Goal: Information Seeking & Learning: Learn about a topic

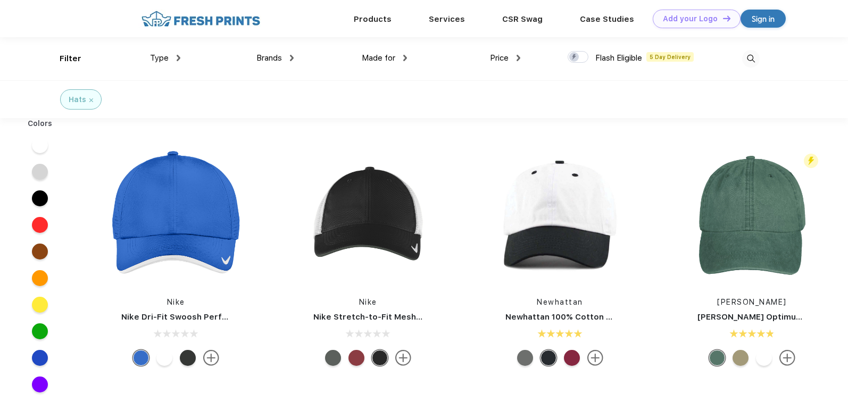
scroll to position [1, 0]
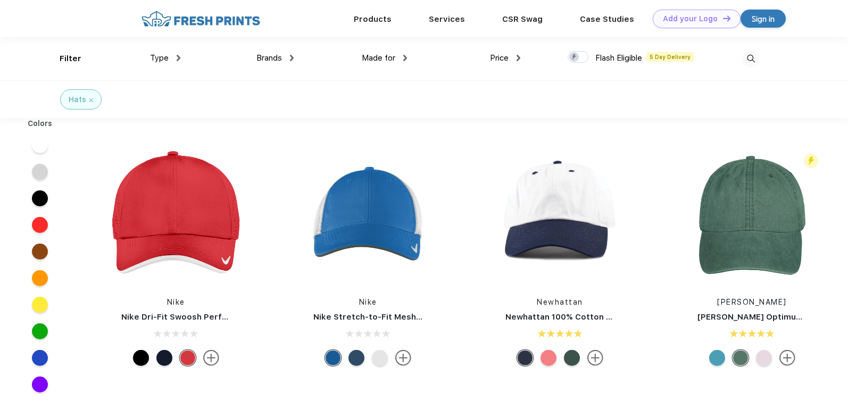
click at [205, 318] on link "Nike Dri-Fit Swoosh Perforated Cap" at bounding box center [194, 317] width 147 height 10
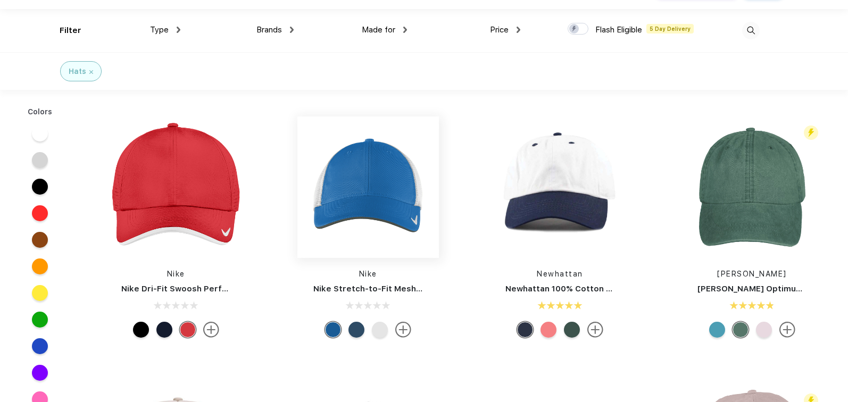
scroll to position [31, 0]
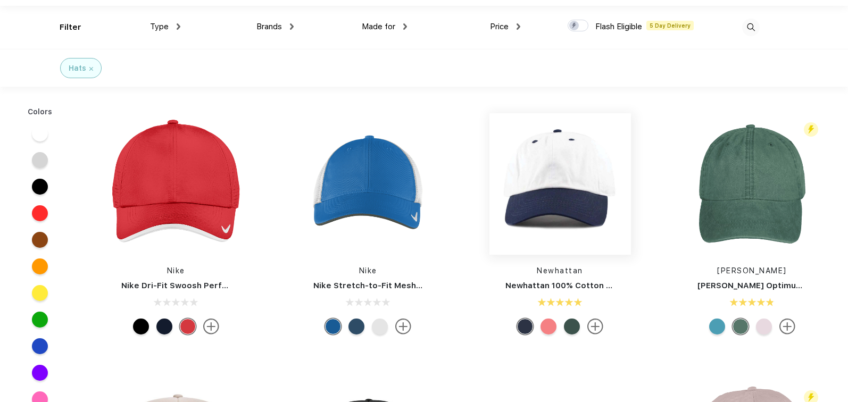
click at [587, 196] on img at bounding box center [560, 184] width 142 height 142
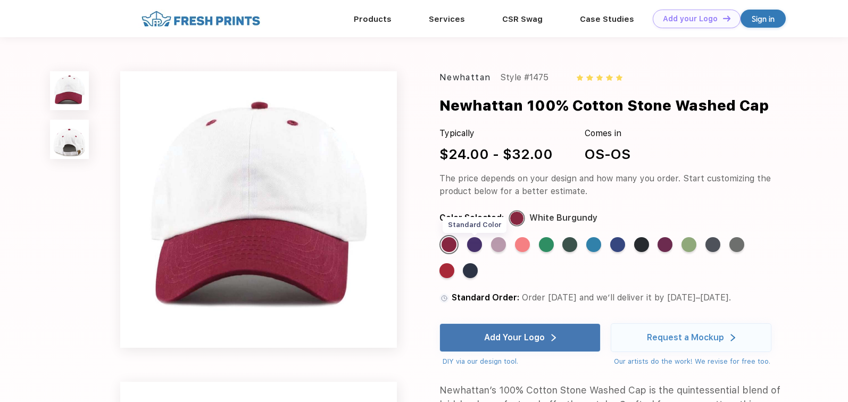
click at [470, 245] on div "Standard Color" at bounding box center [474, 244] width 15 height 15
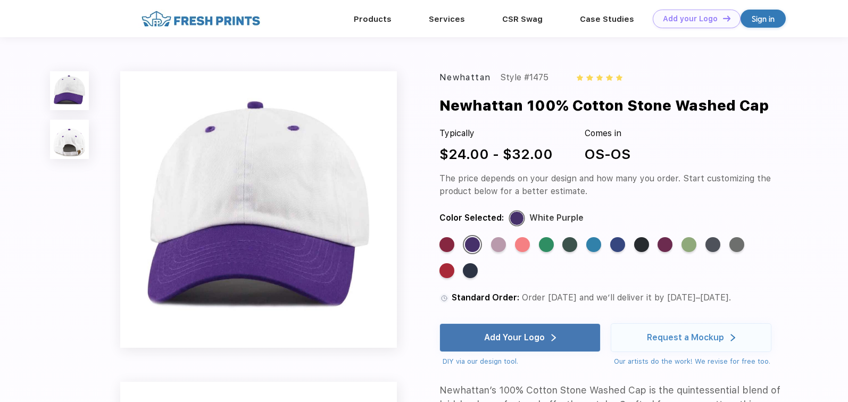
click at [76, 137] on img at bounding box center [69, 139] width 39 height 39
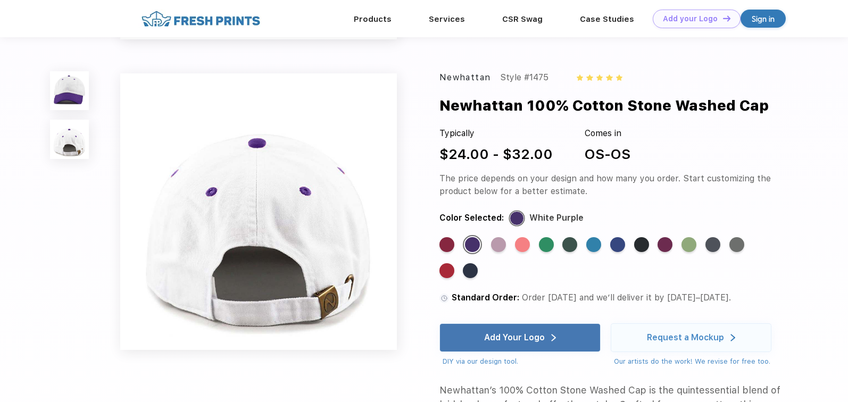
scroll to position [272, 0]
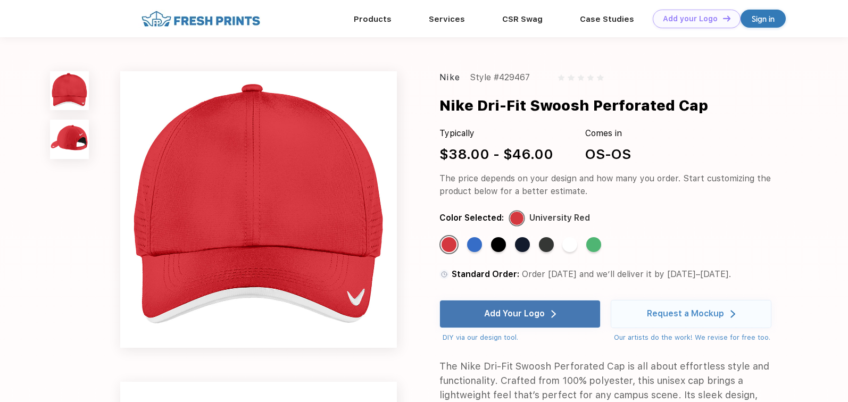
drag, startPoint x: 720, startPoint y: 104, endPoint x: 481, endPoint y: 110, distance: 239.5
click at [481, 110] on div "Nike Dri-Fit Swoosh Perforated Cap" at bounding box center [629, 106] width 381 height 22
copy div "Dri-Fit Swoosh Perforated Cap"
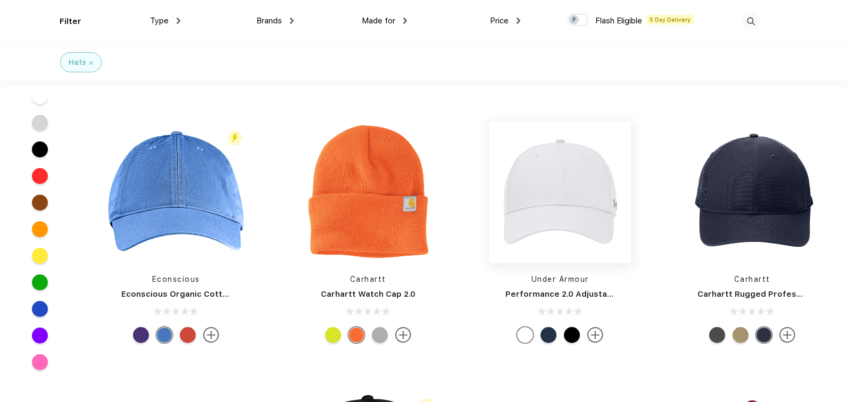
scroll to position [1552, 0]
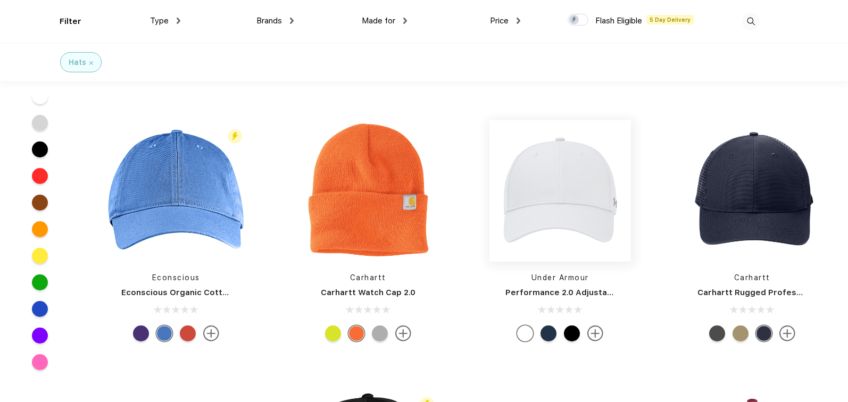
click at [509, 212] on img at bounding box center [560, 191] width 142 height 142
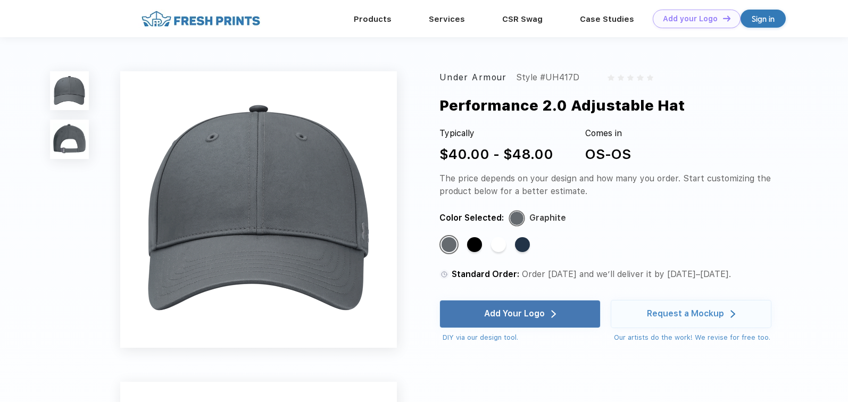
click at [65, 146] on img at bounding box center [69, 139] width 39 height 39
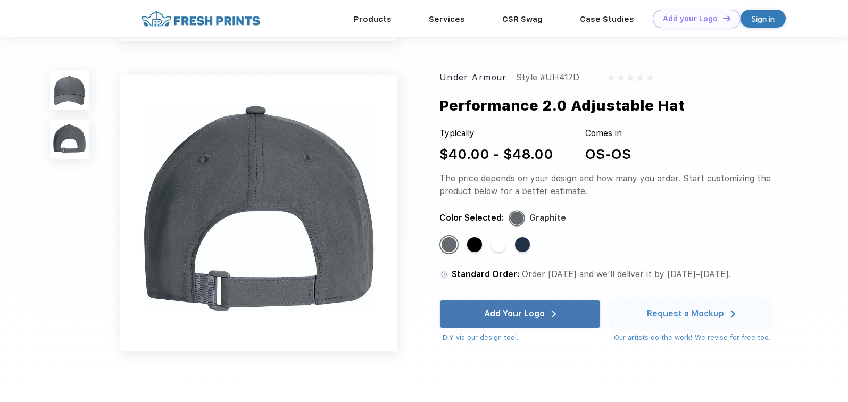
scroll to position [272, 0]
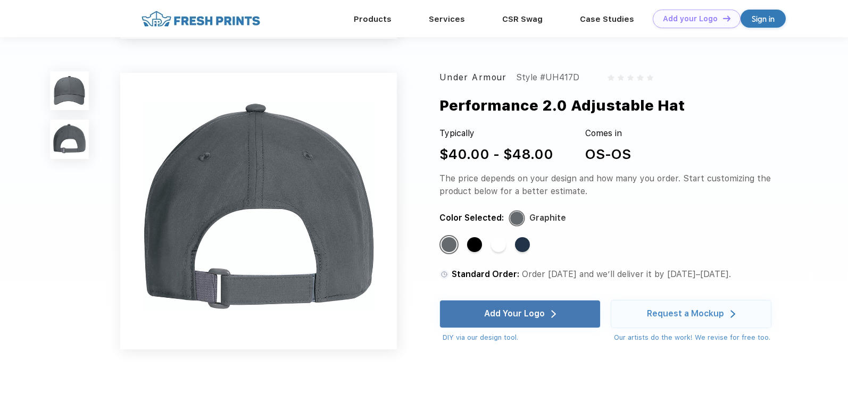
drag, startPoint x: 506, startPoint y: 79, endPoint x: 443, endPoint y: 79, distance: 63.3
click at [443, 79] on div "Under Armour" at bounding box center [473, 77] width 68 height 13
copy div "Under Armour"
drag, startPoint x: 695, startPoint y: 103, endPoint x: 439, endPoint y: 112, distance: 256.0
click at [439, 112] on div "Under Armour Style #UH417D Performance 2.0 Adjustable Hat Typically $40.00 - $4…" at bounding box center [424, 59] width 848 height 663
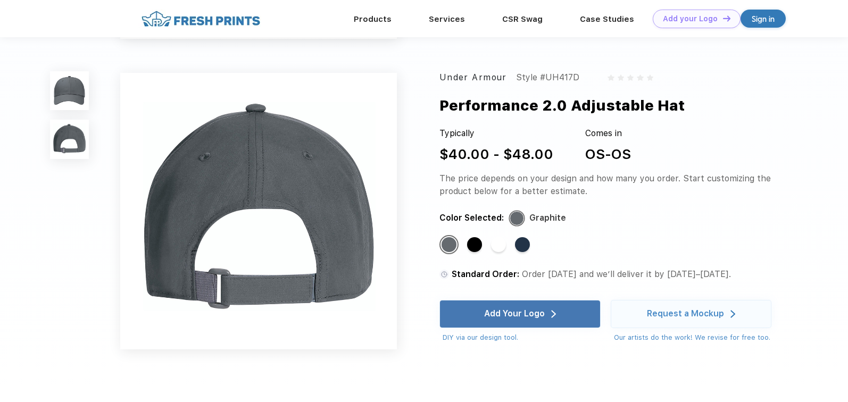
click at [451, 111] on div "Performance 2.0 Adjustable Hat" at bounding box center [561, 106] width 245 height 22
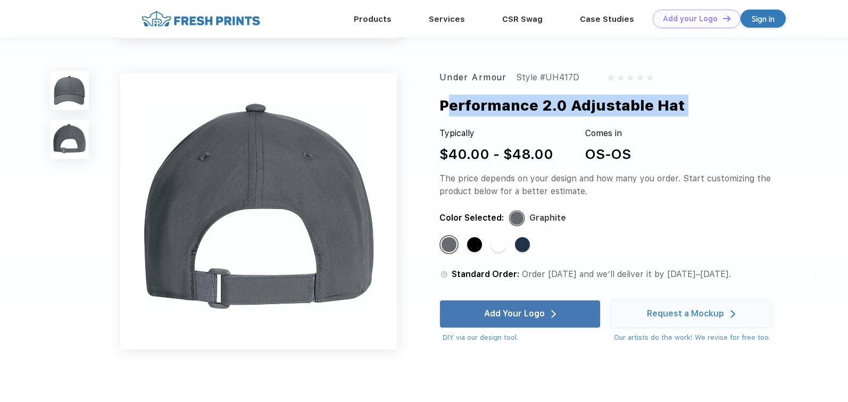
click at [451, 111] on div "Performance 2.0 Adjustable Hat" at bounding box center [561, 106] width 245 height 22
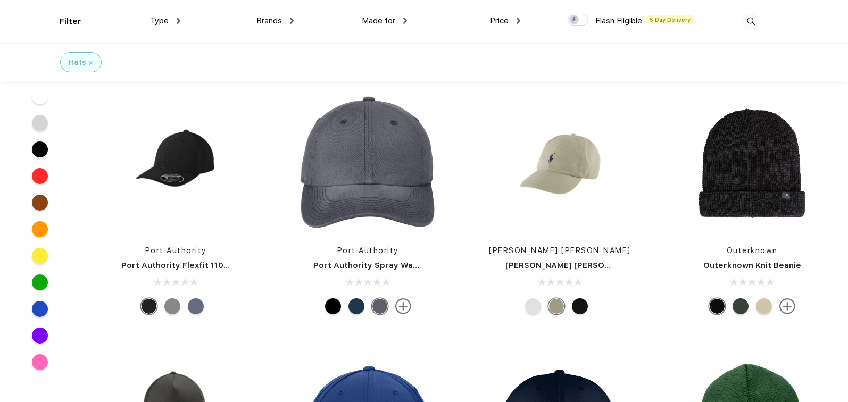
scroll to position [5606, 0]
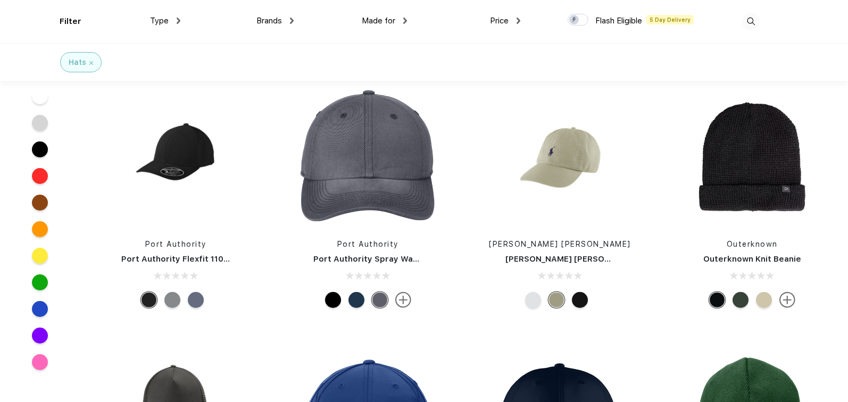
click at [562, 254] on link "[PERSON_NAME] [PERSON_NAME] Chino Baseball Cap" at bounding box center [612, 259] width 215 height 10
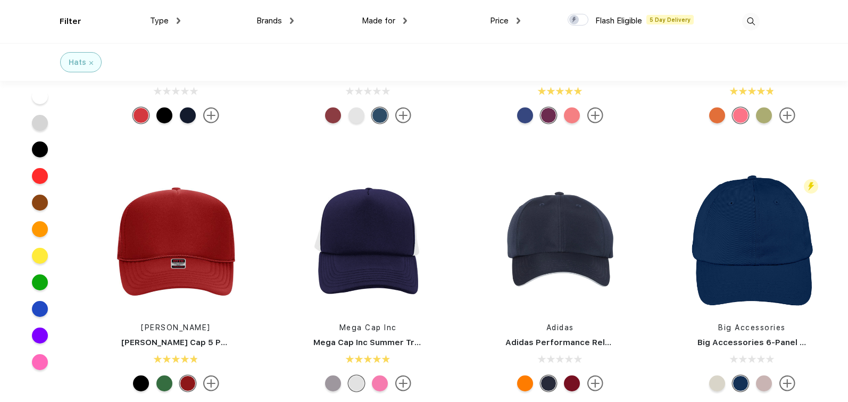
scroll to position [337, 0]
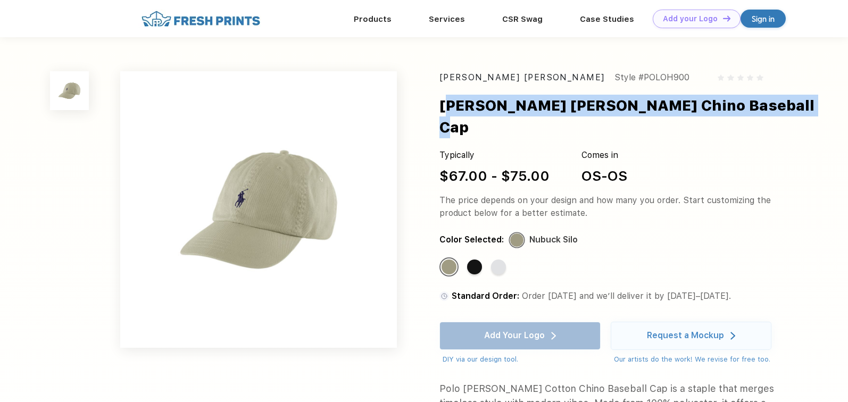
drag, startPoint x: 784, startPoint y: 107, endPoint x: 445, endPoint y: 113, distance: 338.9
click at [445, 113] on div "[PERSON_NAME] [PERSON_NAME] Chino Baseball Cap" at bounding box center [629, 117] width 381 height 44
copy div "[PERSON_NAME] [PERSON_NAME] Chino Baseball Cap"
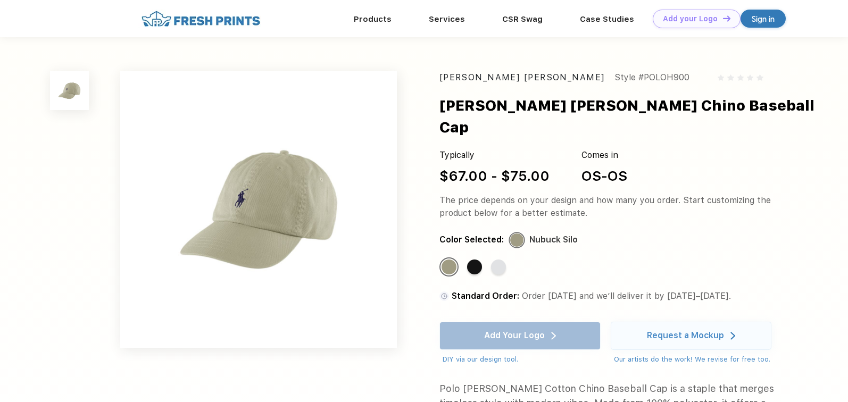
click at [503, 257] on div "Standard Color Standard Color Standard Color" at bounding box center [603, 271] width 329 height 28
click at [501, 260] on div "Standard Color" at bounding box center [498, 267] width 15 height 15
